Goal: Communication & Community: Answer question/provide support

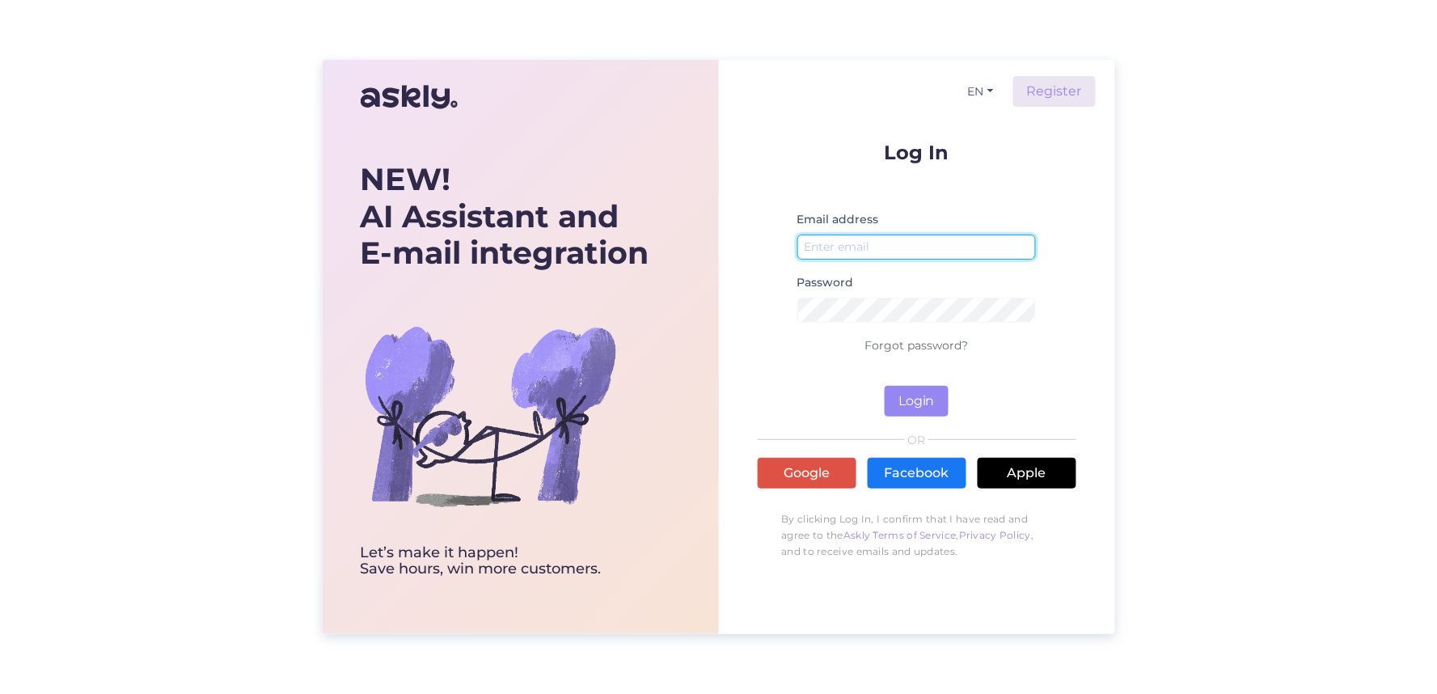
click at [864, 247] on input "email" at bounding box center [917, 247] width 239 height 25
type input "[EMAIL_ADDRESS][DOMAIN_NAME]"
click at [878, 296] on div "Password" at bounding box center [917, 304] width 239 height 63
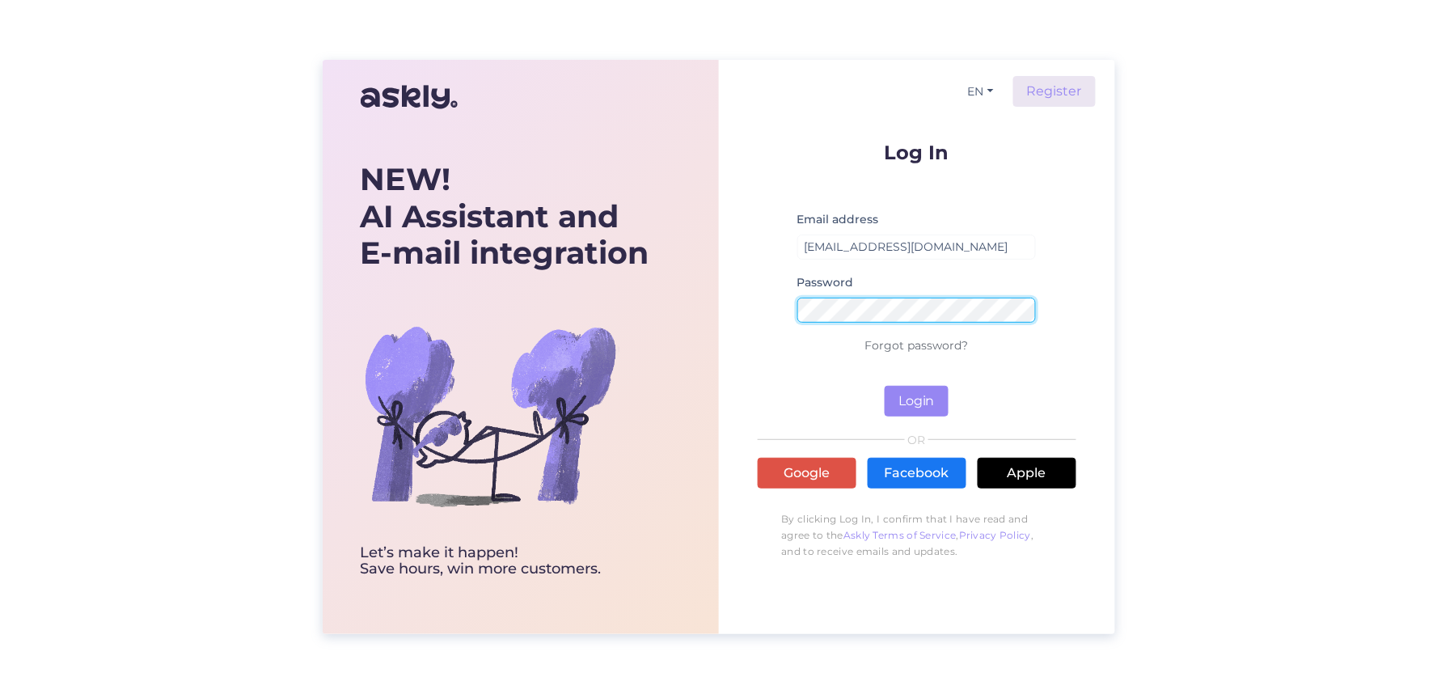
click at [885, 386] on button "Login" at bounding box center [917, 401] width 64 height 31
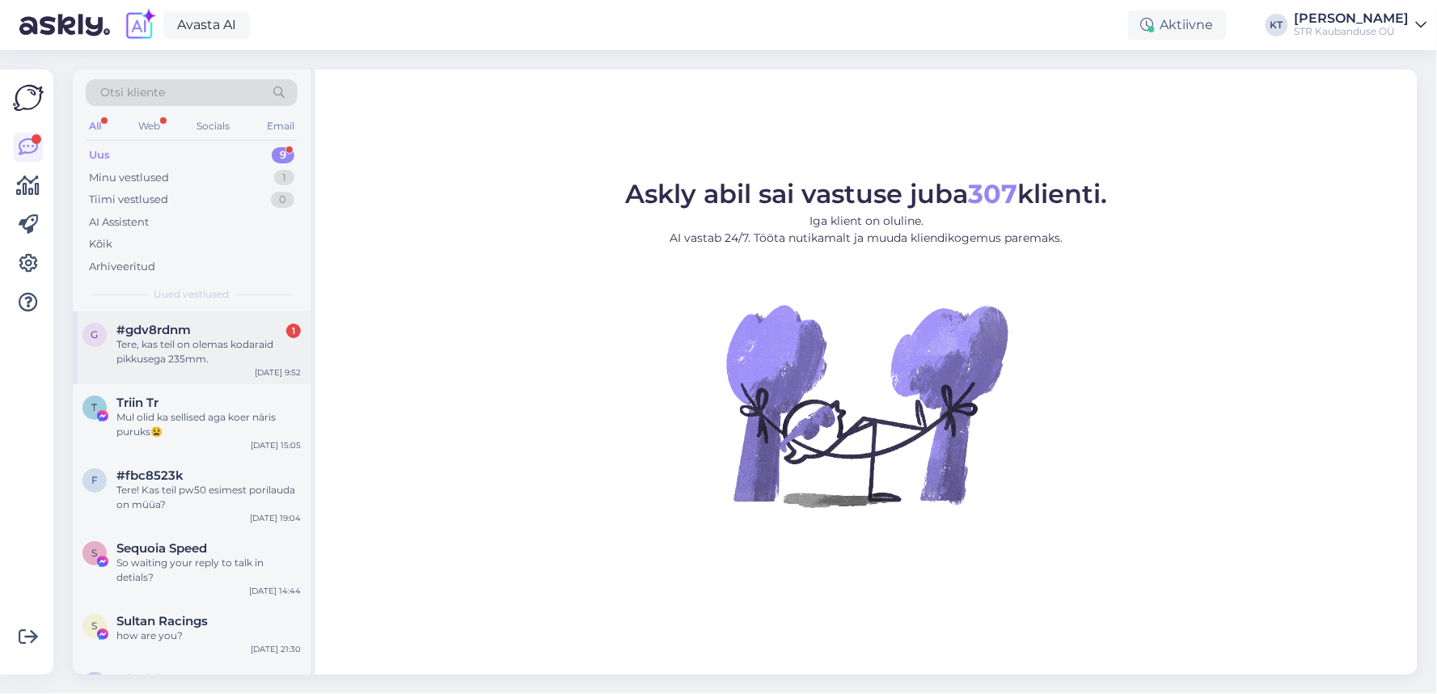
click at [142, 333] on span "#gdv8rdnm" at bounding box center [153, 330] width 74 height 15
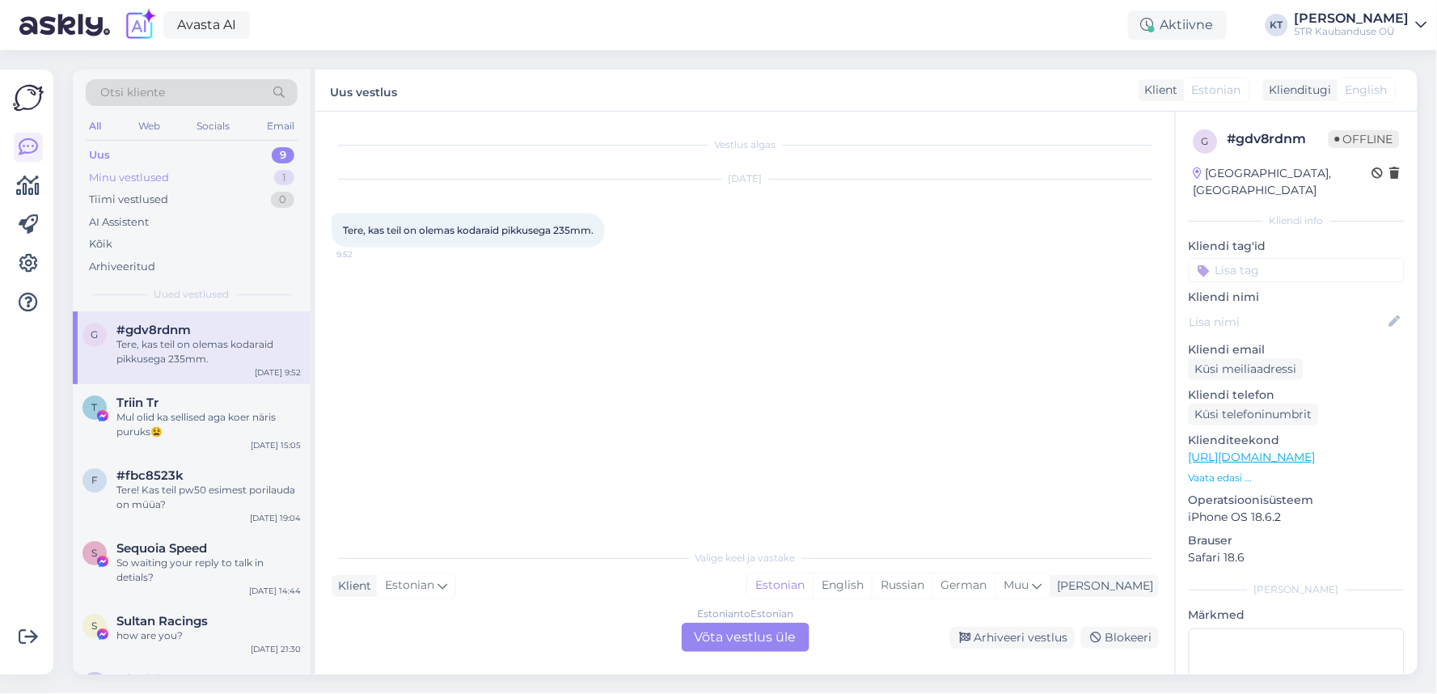
click at [103, 175] on div "Minu vestlused" at bounding box center [129, 178] width 80 height 16
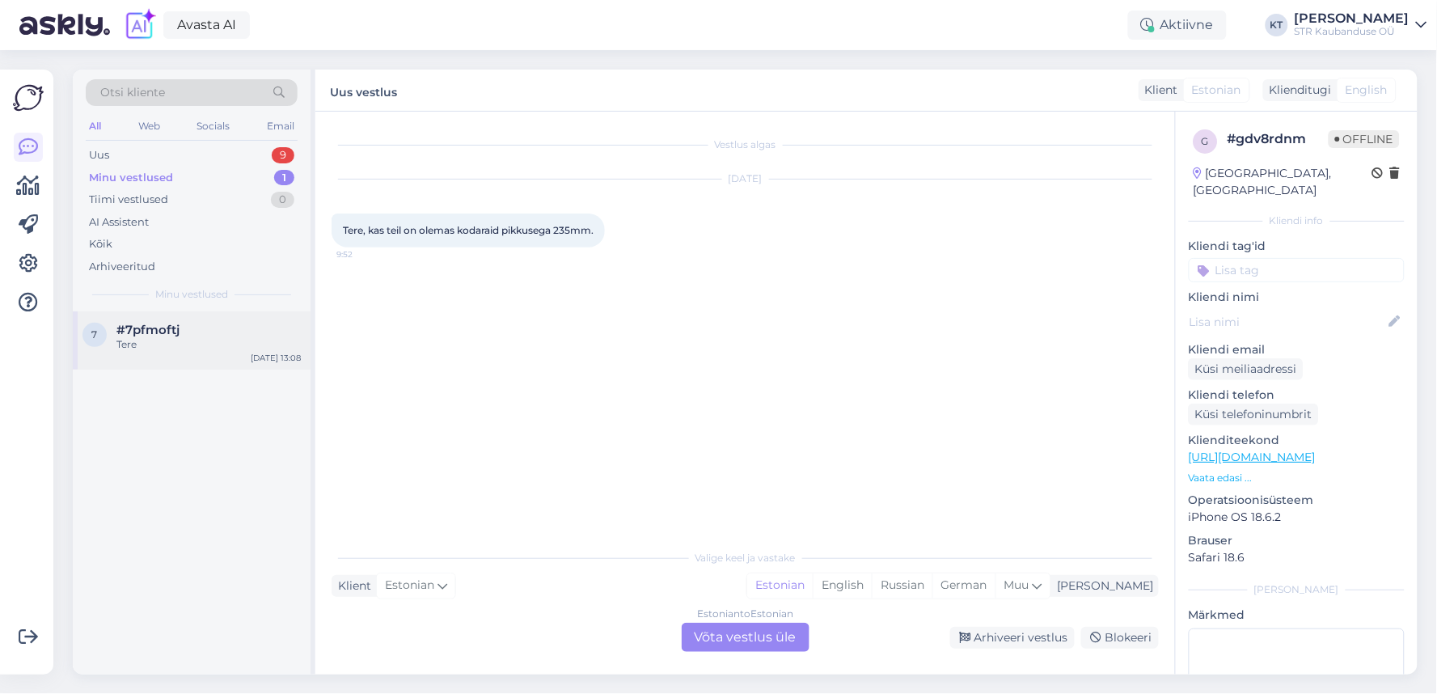
click at [140, 351] on div "Tere" at bounding box center [208, 344] width 184 height 15
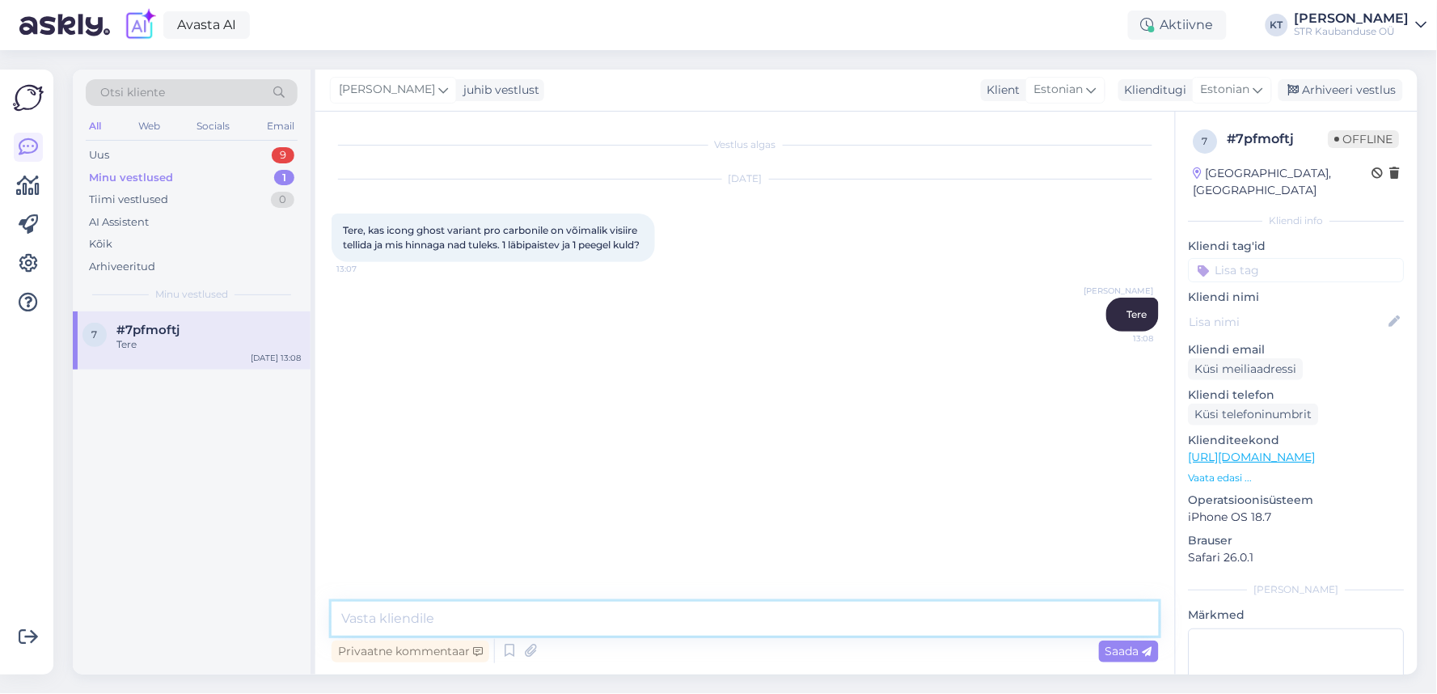
click at [472, 628] on textarea at bounding box center [746, 619] width 828 height 34
paste textarea "[URL][DOMAIN_NAME]"
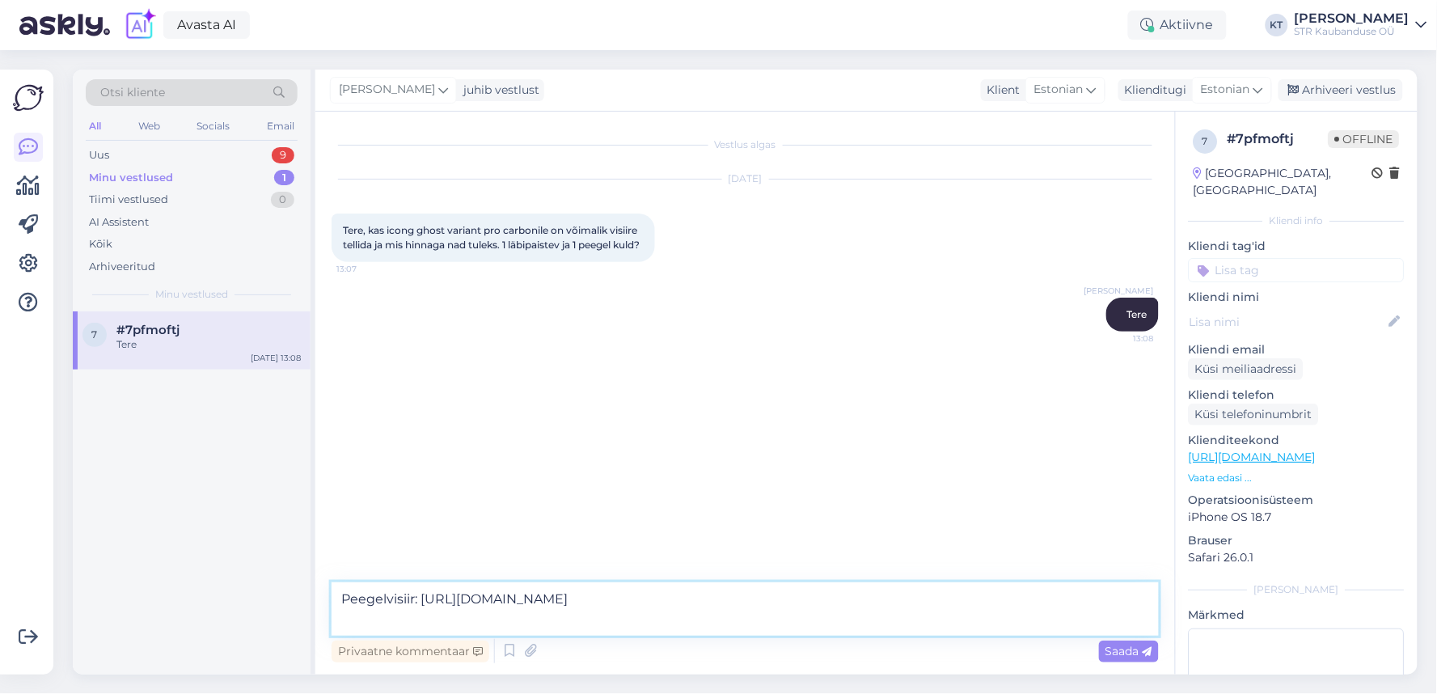
drag, startPoint x: 415, startPoint y: 600, endPoint x: 569, endPoint y: 650, distance: 162.2
click at [569, 650] on div "Peegelvisiir: [URL][DOMAIN_NAME] Privaatne kommentaar Saada" at bounding box center [746, 624] width 828 height 84
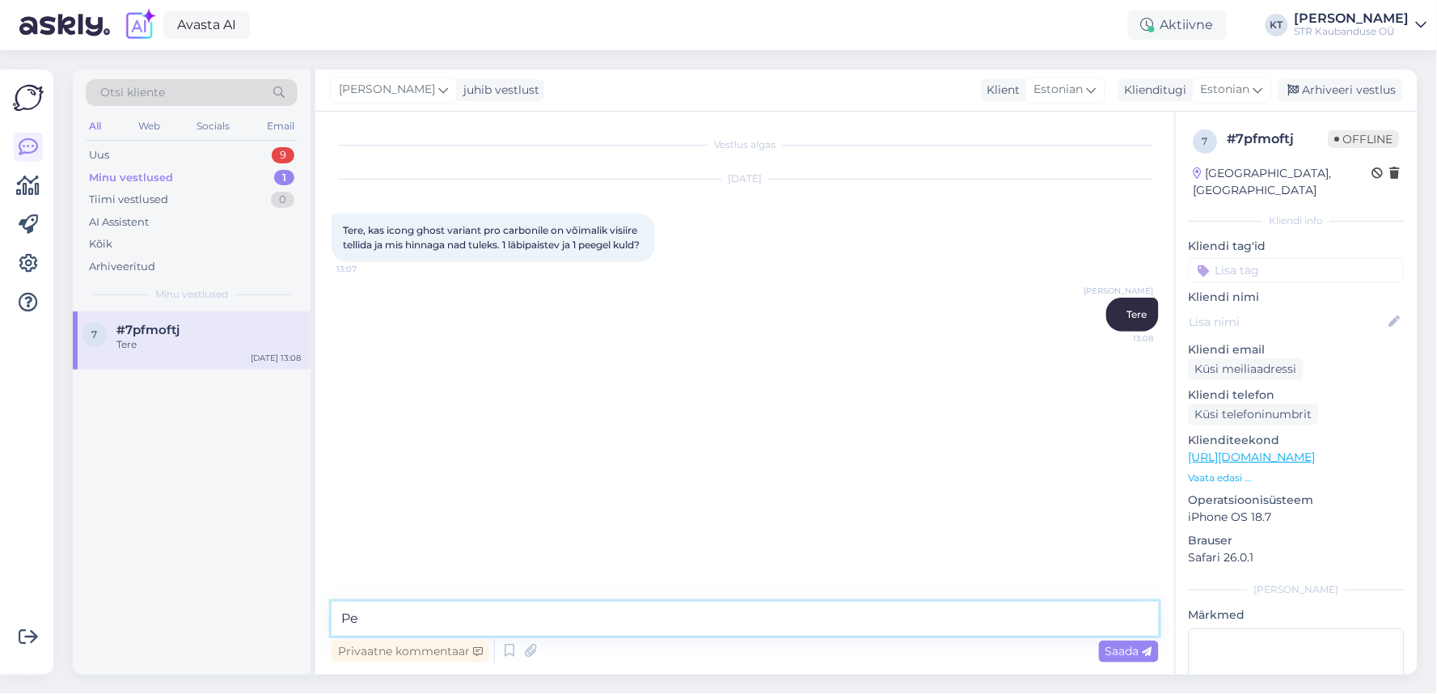
type textarea "P"
type textarea "peegelvisiiridest on [PERSON_NAME] hõbedast ja punast peeglit."
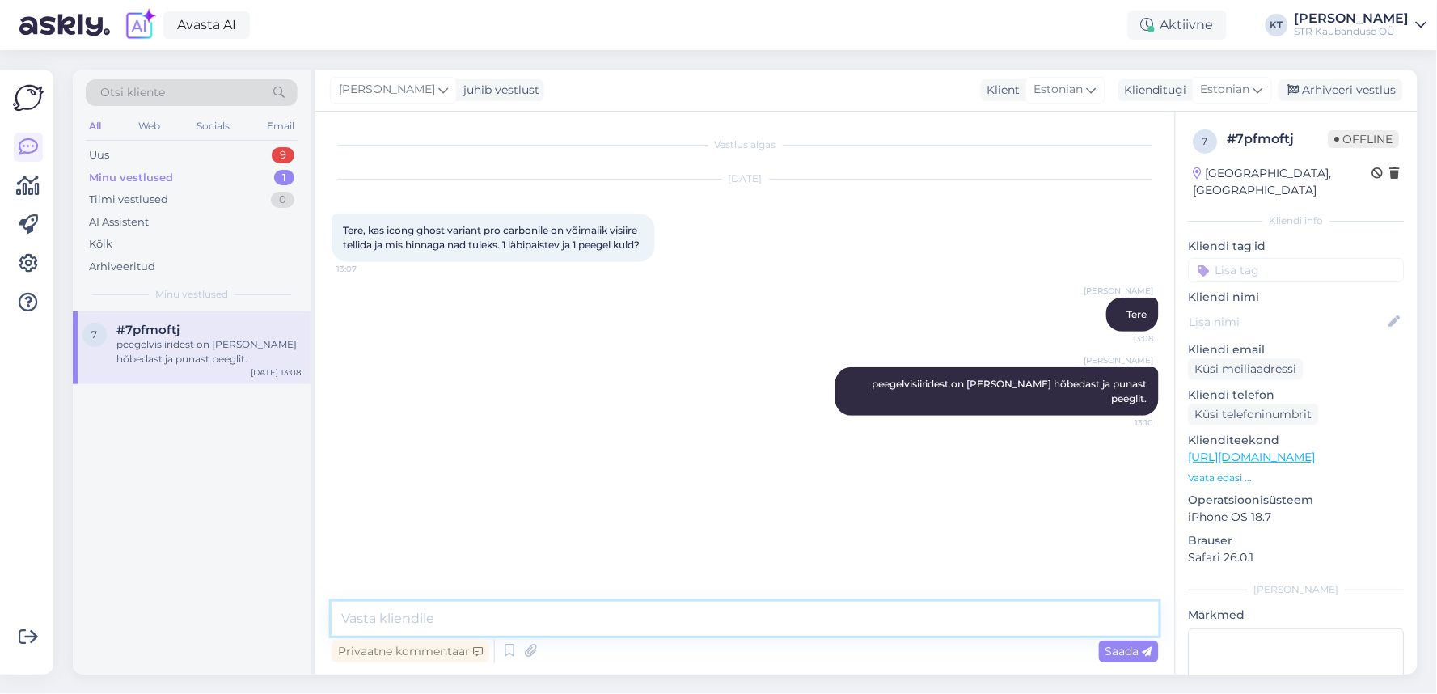
paste textarea "[URL][DOMAIN_NAME]"
type textarea "[URL][DOMAIN_NAME]"
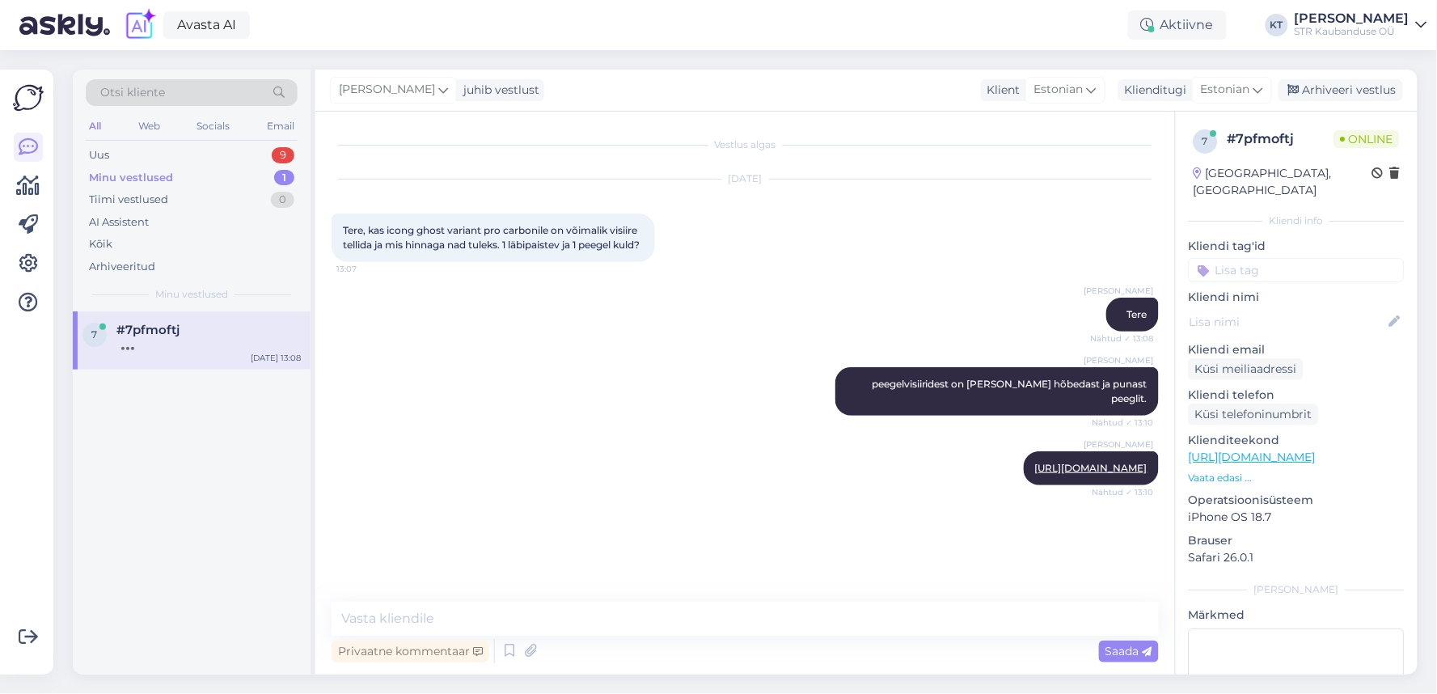
scroll to position [13, 0]
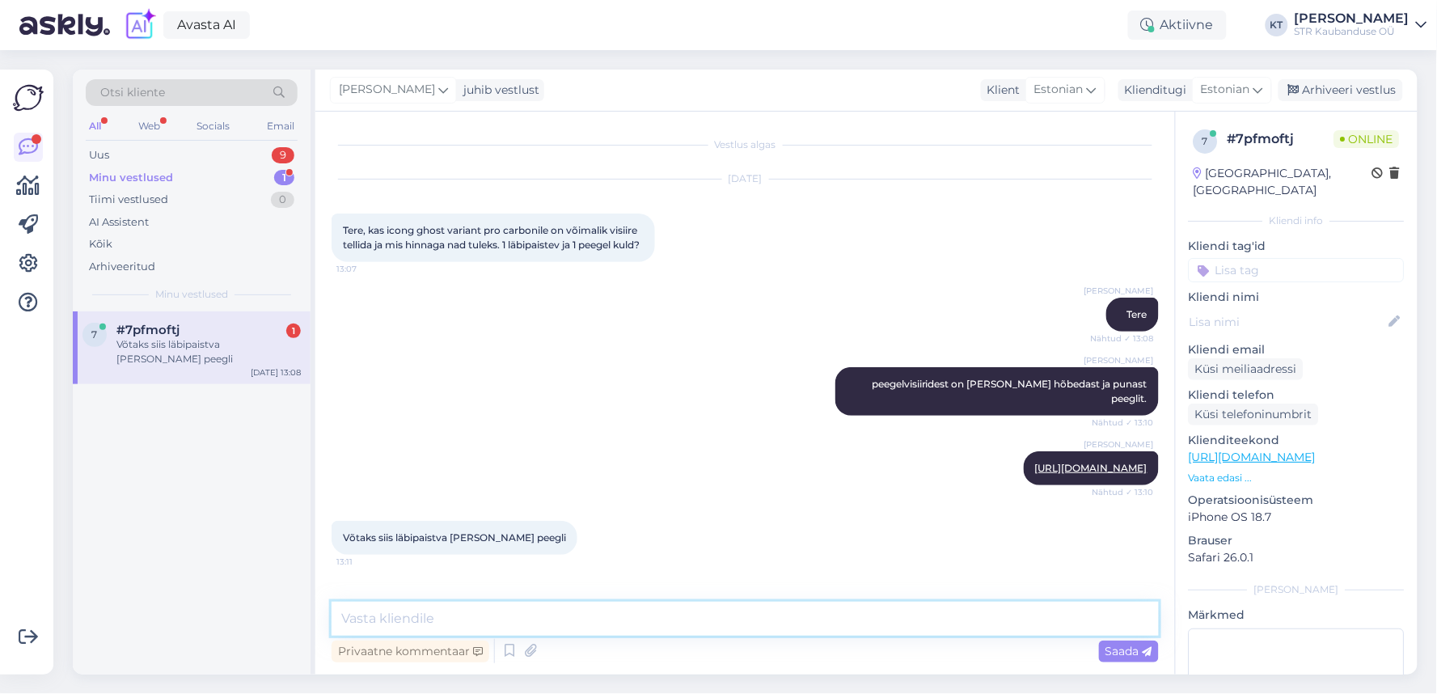
click at [400, 616] on textarea at bounding box center [746, 619] width 828 height 34
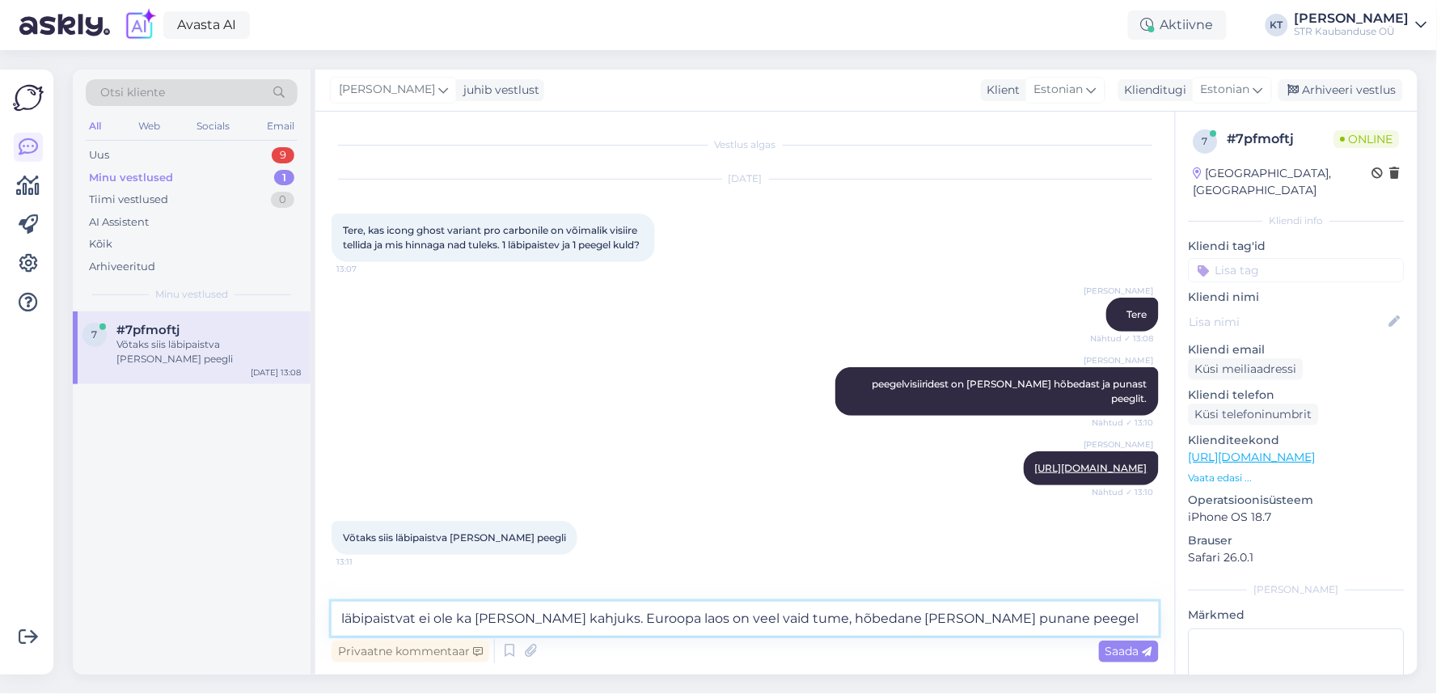
type textarea "läbipaistvat ei ole ka [PERSON_NAME] kahjuks. Euroopa laos on veel vaid tume, h…"
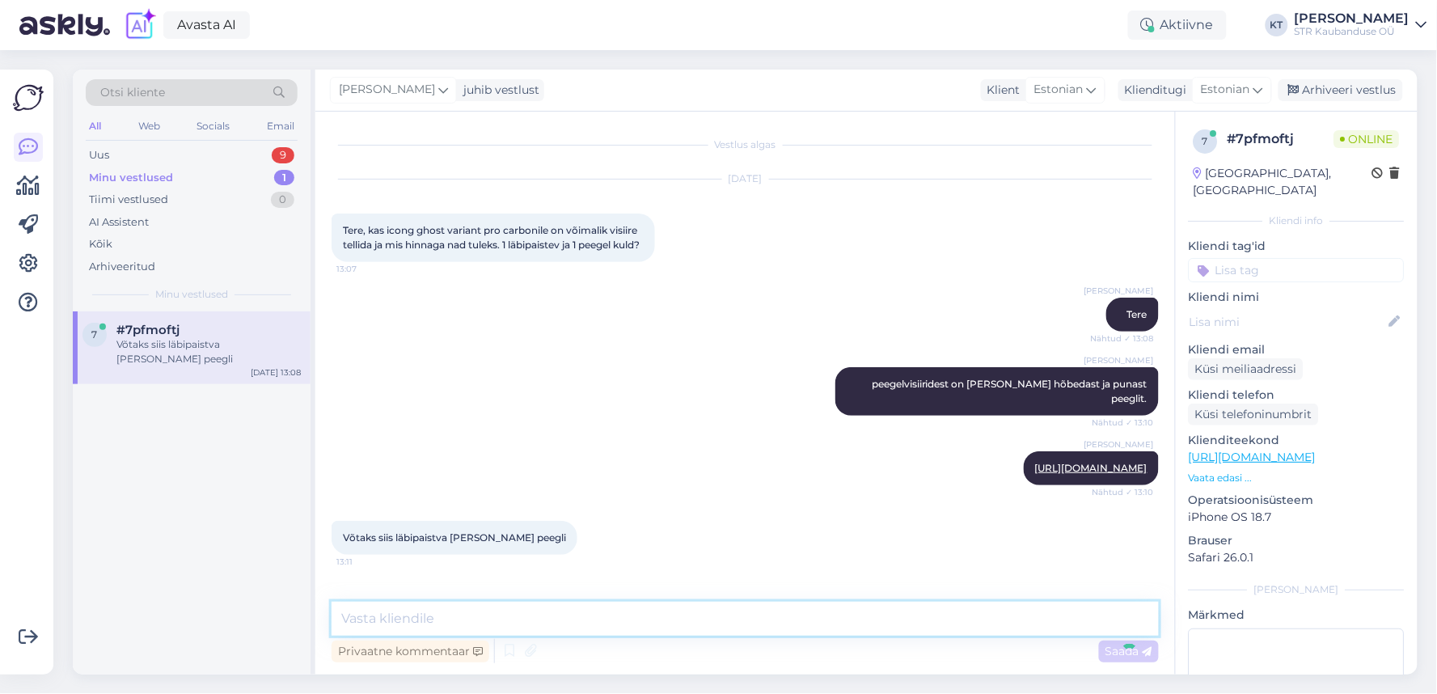
scroll to position [98, 0]
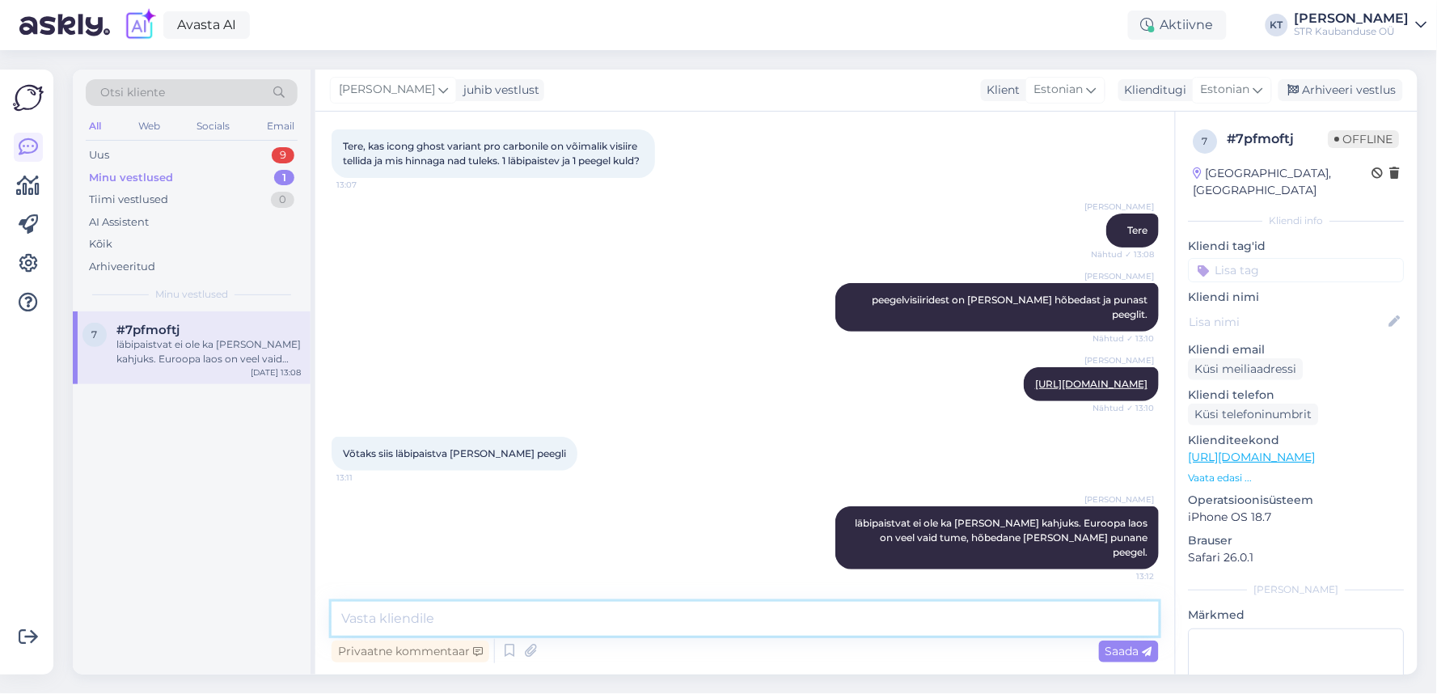
paste textarea "[URL][DOMAIN_NAME]"
type textarea "[URL][DOMAIN_NAME]"
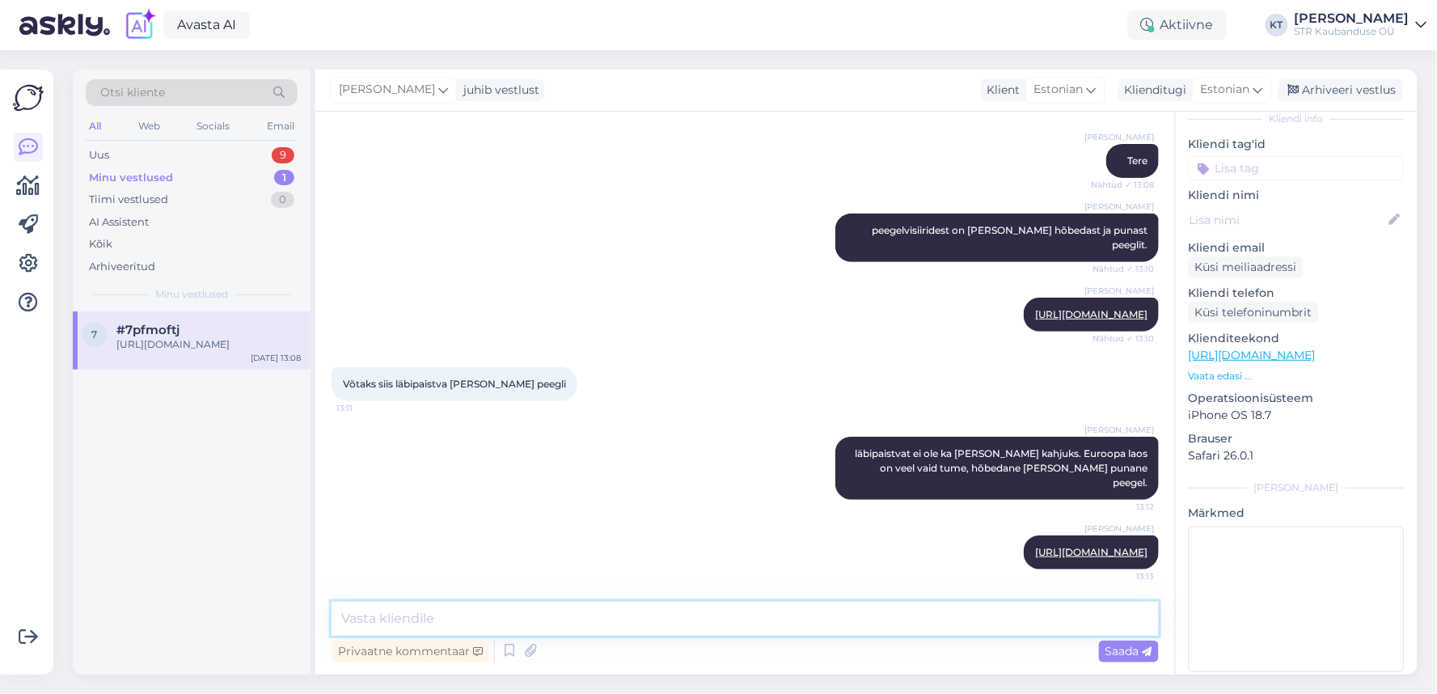
scroll to position [107, 0]
click at [1236, 364] on p "Vaata edasi ..." at bounding box center [1297, 371] width 216 height 15
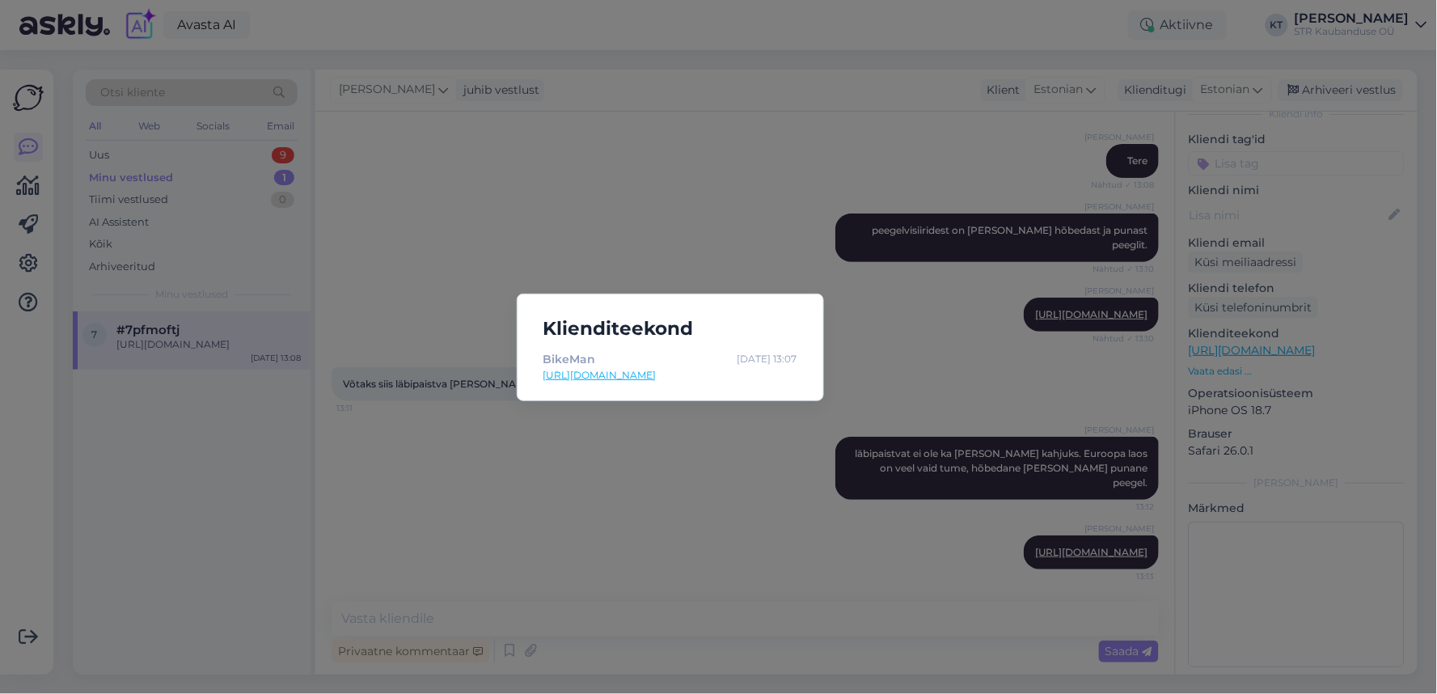
click at [527, 231] on div "Klienditeekond BikeMan [DATE] 13:07 [URL][DOMAIN_NAME]" at bounding box center [718, 347] width 1437 height 694
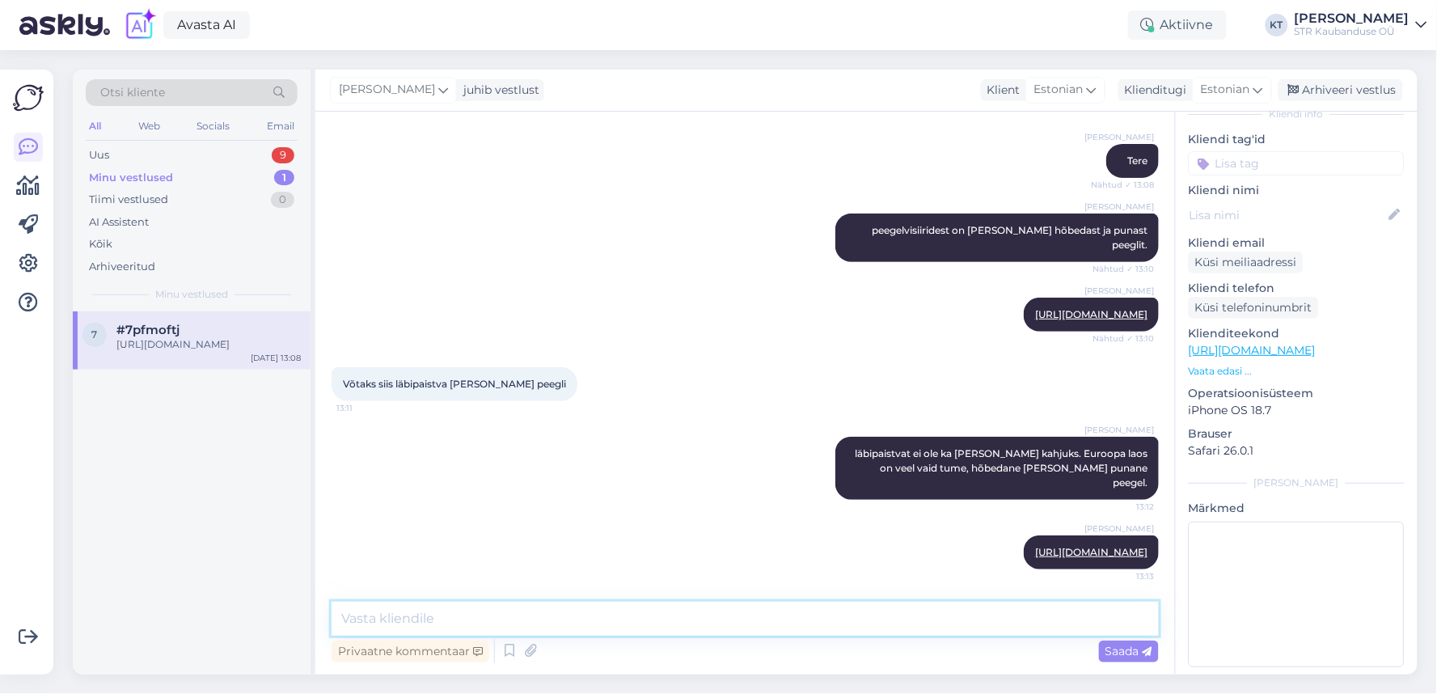
click at [548, 626] on textarea at bounding box center [746, 619] width 828 height 34
type textarea "soovi korral, võite tellimuse kodulehel vormistada"
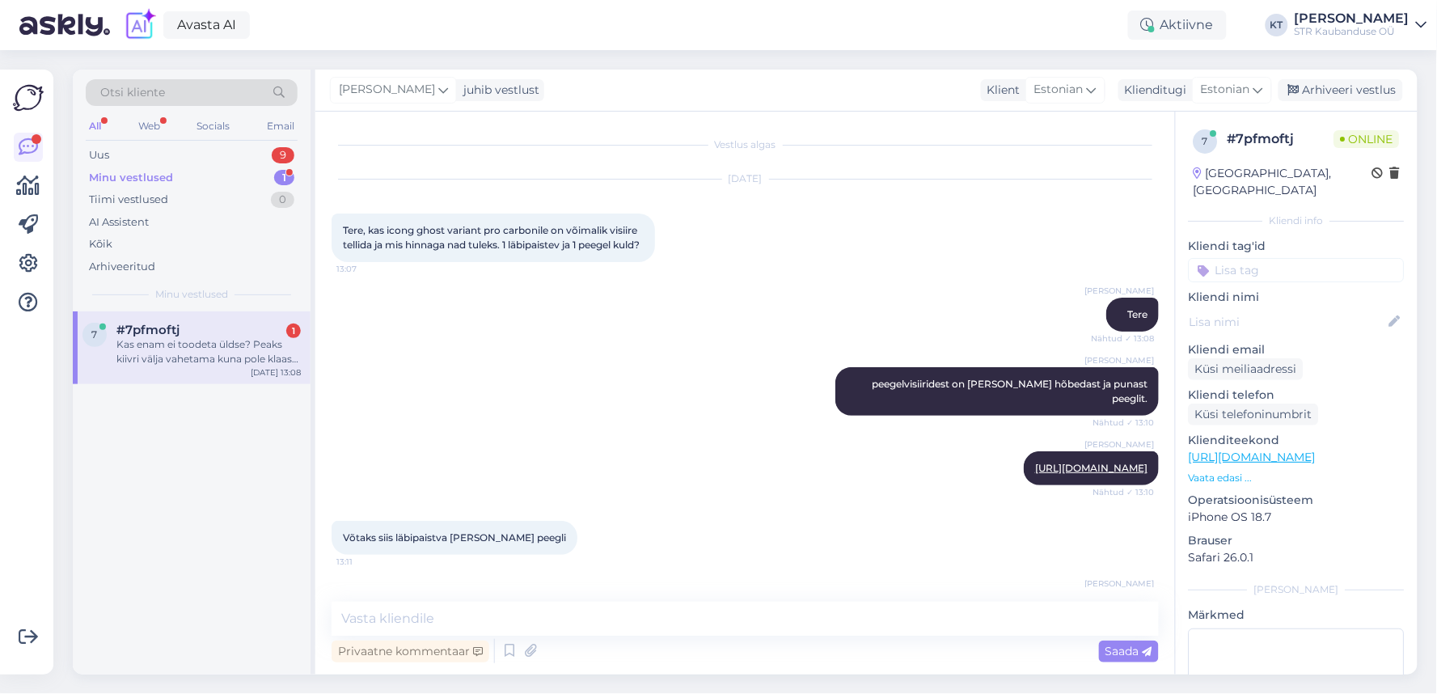
scroll to position [349, 0]
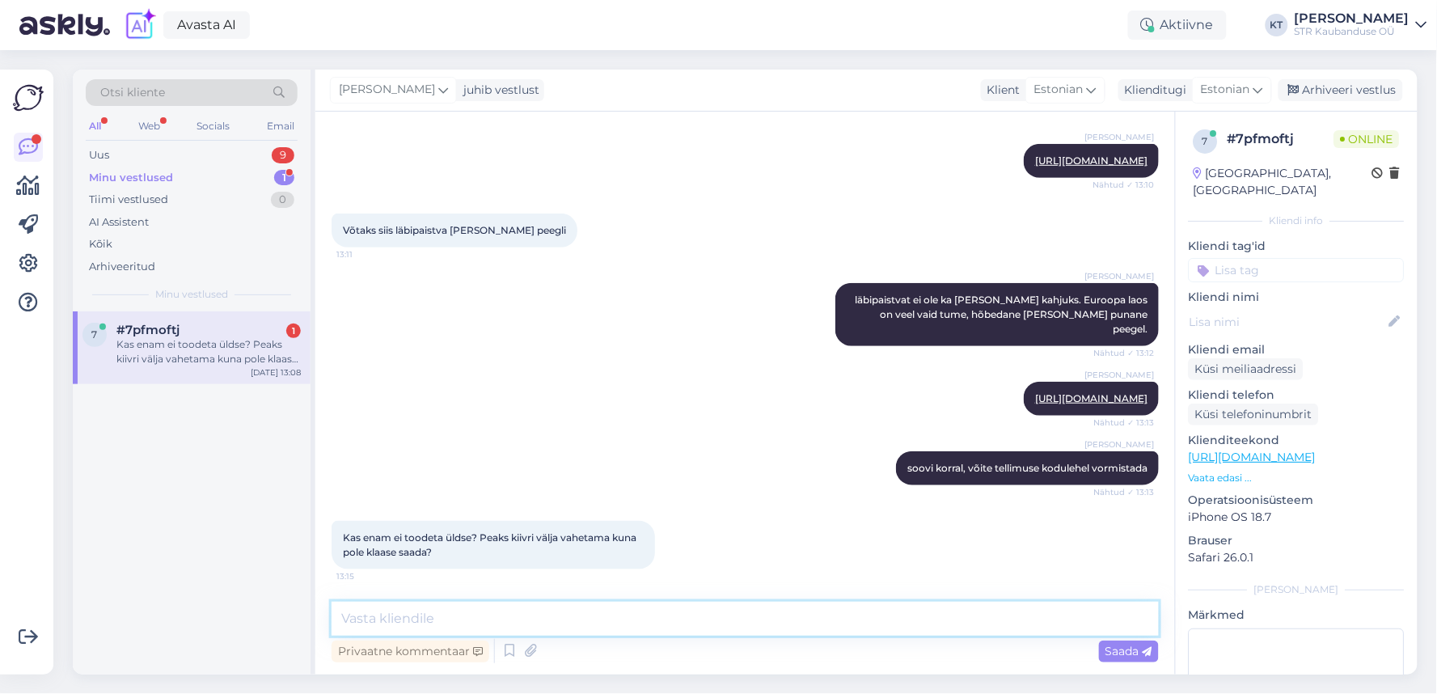
click at [684, 615] on textarea at bounding box center [746, 619] width 828 height 34
type textarea "m"
type textarea "Euroopa lattu enam juurde tulemas ei [PERSON_NAME] kahjuks jah."
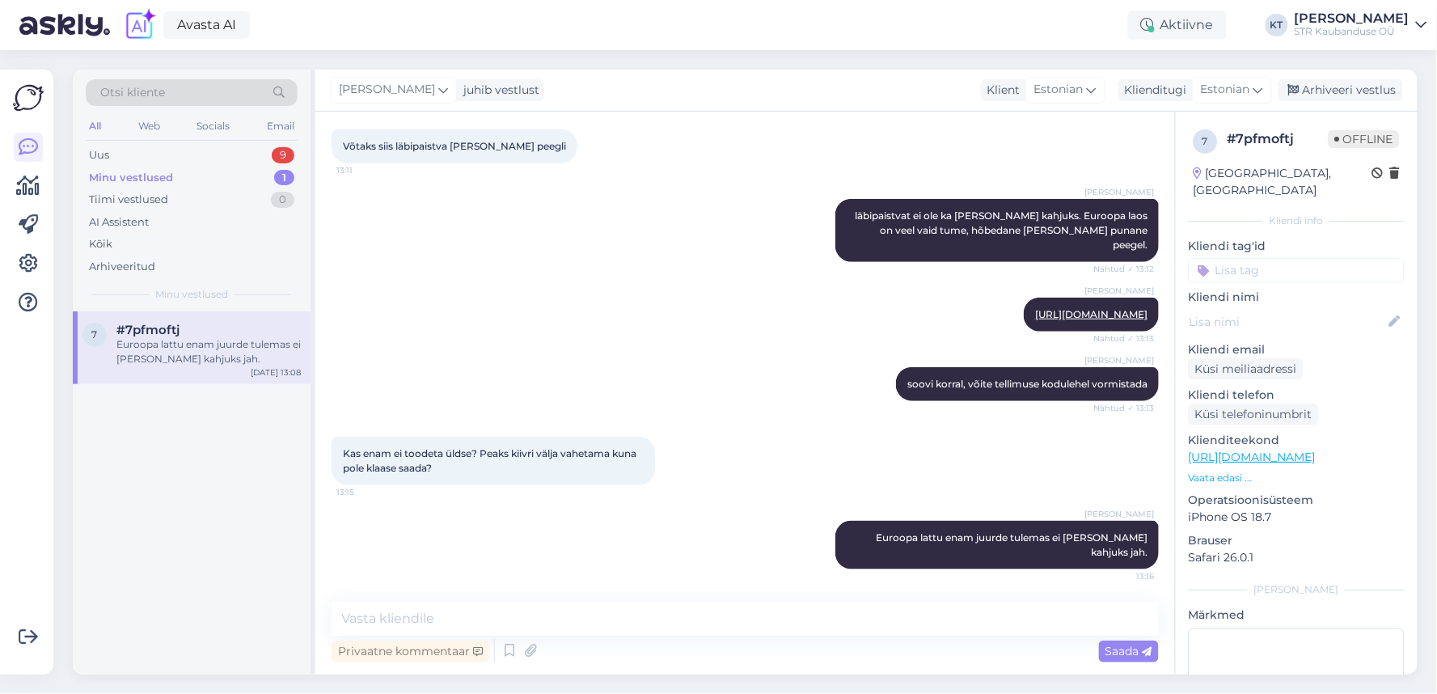
click at [146, 172] on div "Minu vestlused" at bounding box center [131, 178] width 84 height 16
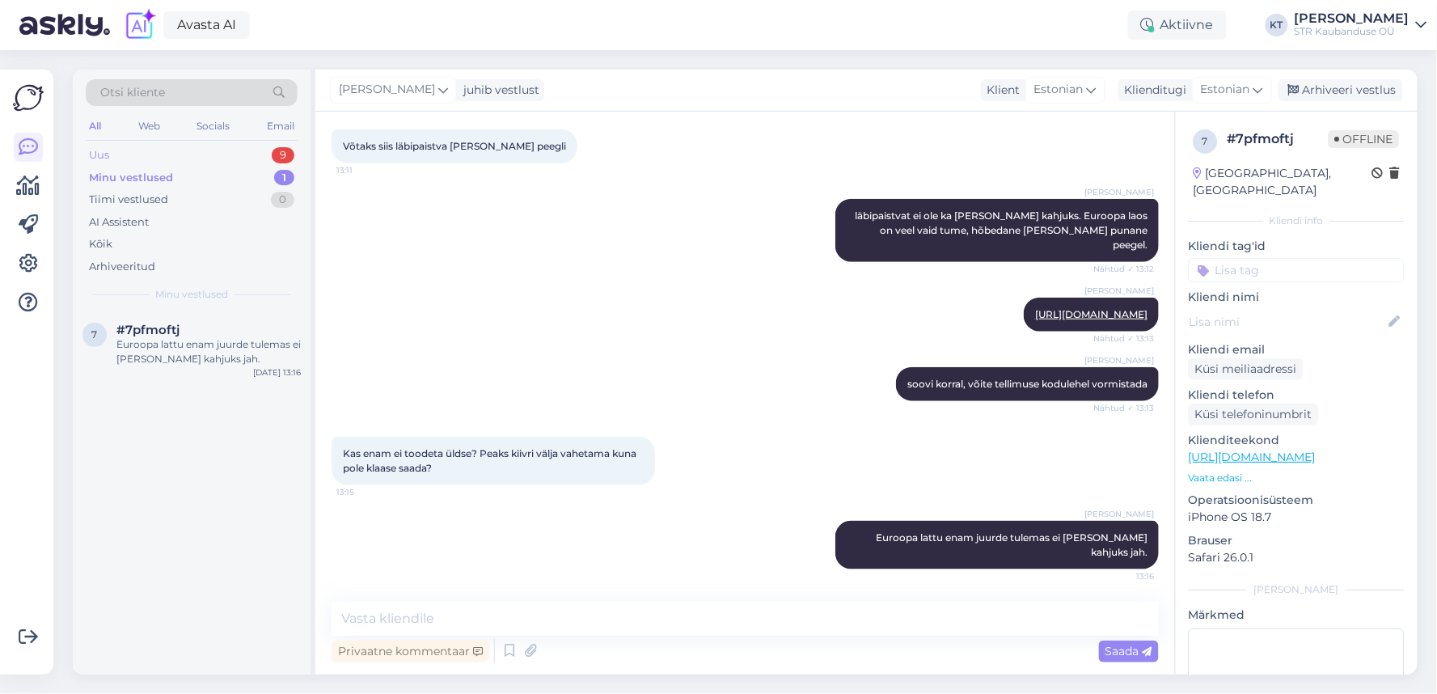
click at [108, 160] on div "Uus" at bounding box center [99, 155] width 20 height 16
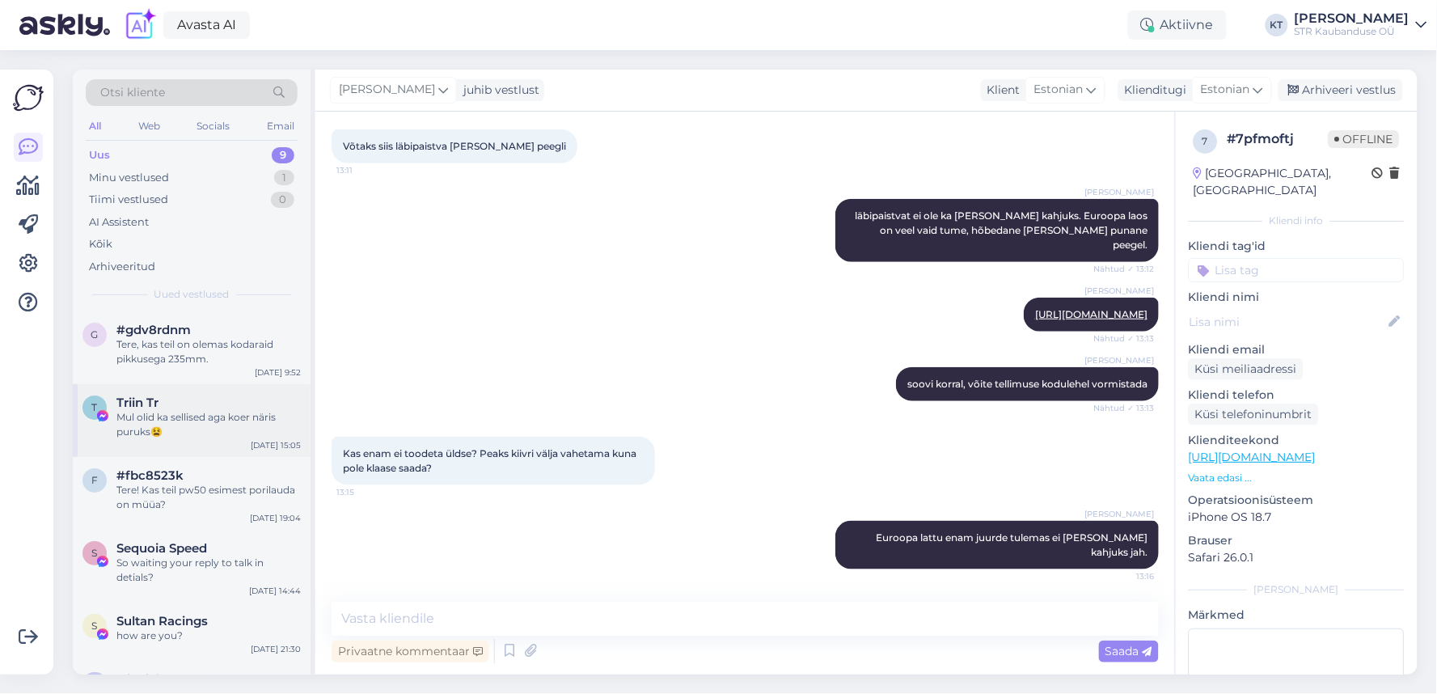
click at [263, 417] on div "Mul olid ka sellised aga koer näris puruks😫" at bounding box center [208, 424] width 184 height 29
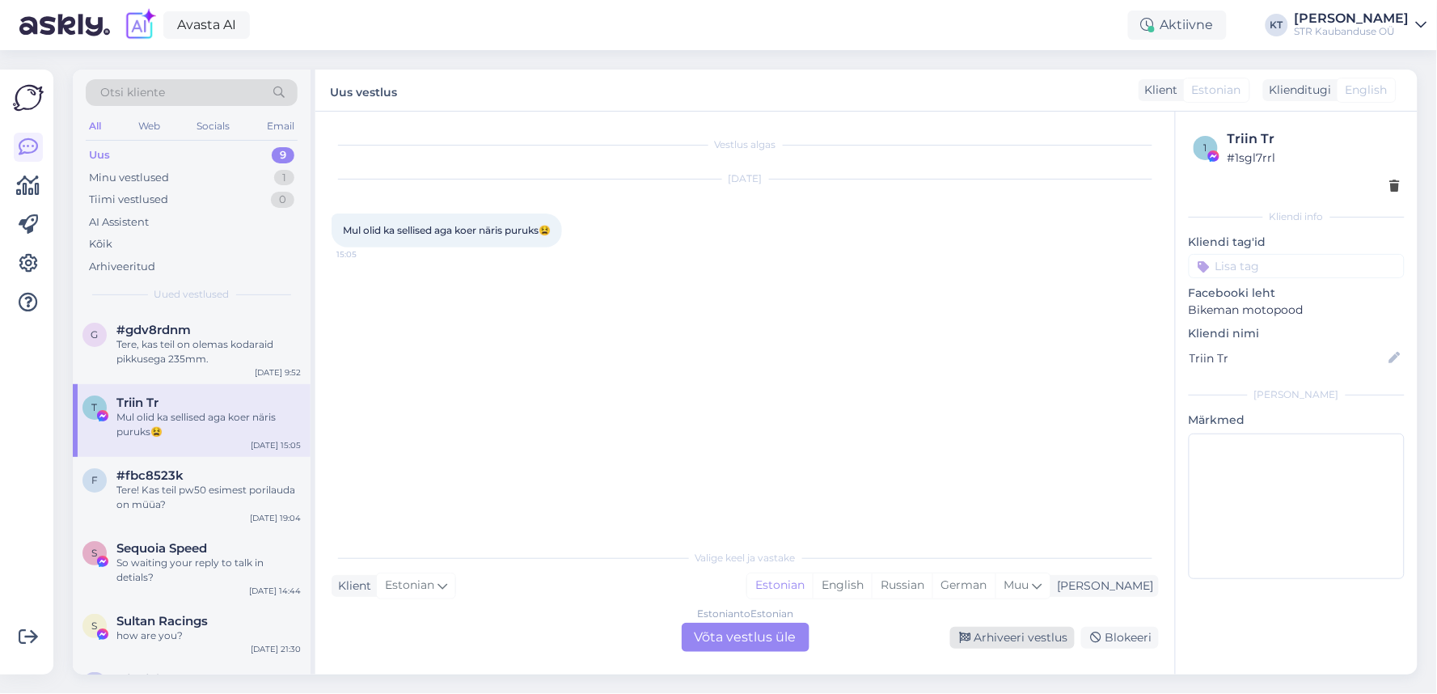
click at [1055, 631] on div "Arhiveeri vestlus" at bounding box center [1012, 638] width 125 height 22
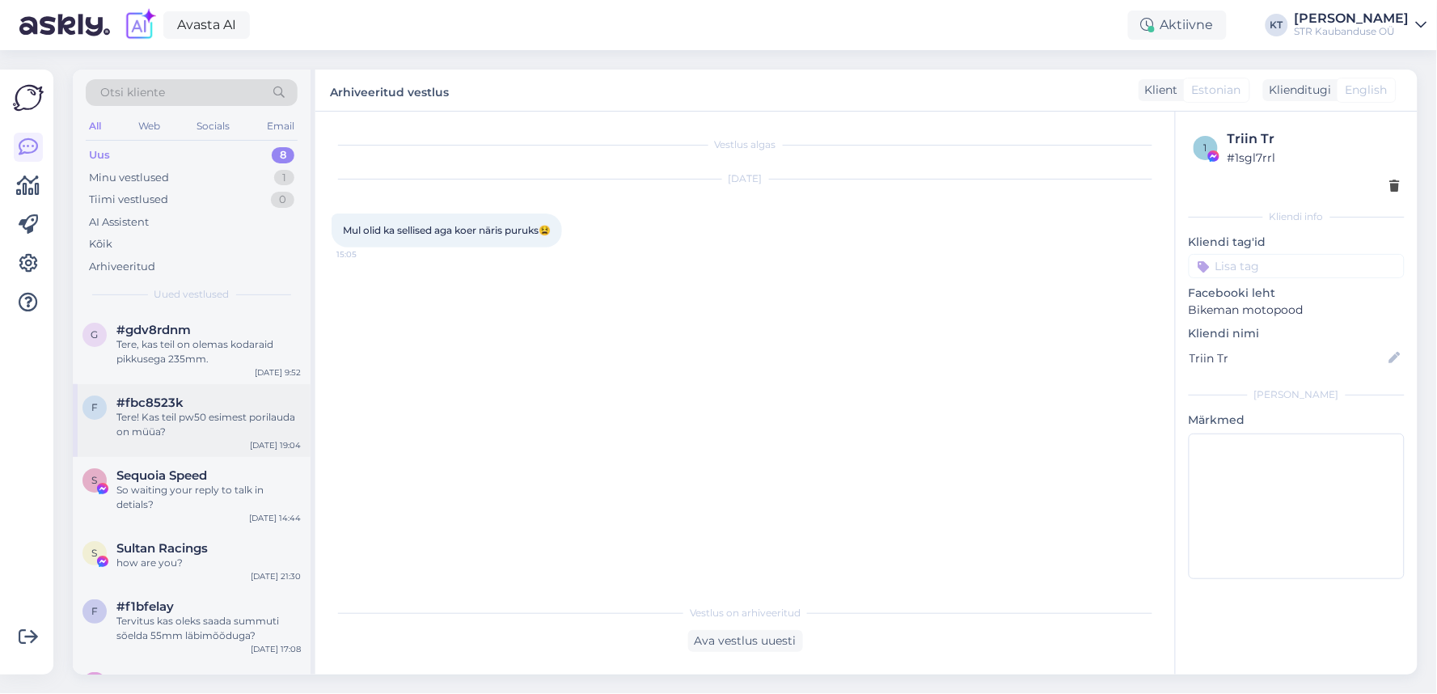
click at [171, 438] on div "Tere! Kas teil pw50 esimest porilauda on müüa?" at bounding box center [208, 424] width 184 height 29
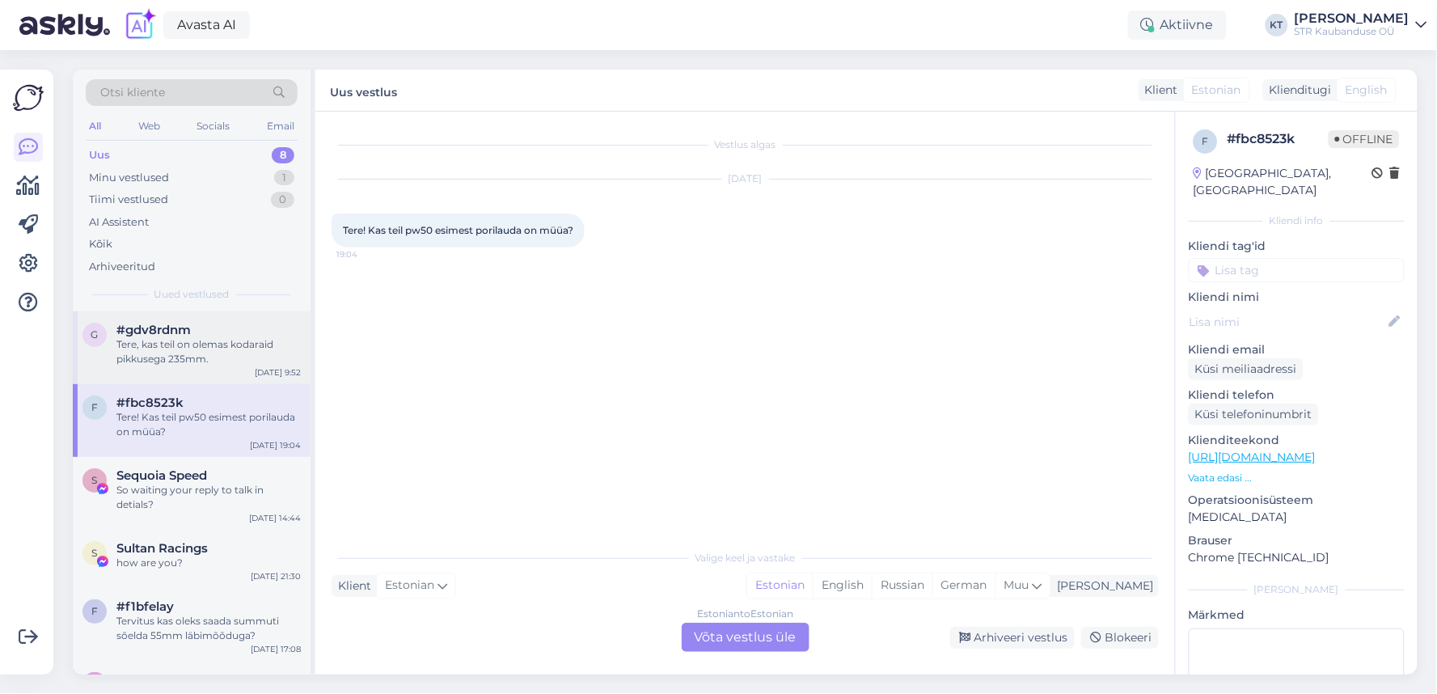
click at [222, 358] on div "Tere, kas teil on olemas kodaraid pikkusega 235mm." at bounding box center [208, 351] width 184 height 29
